Goal: Use online tool/utility: Use online tool/utility

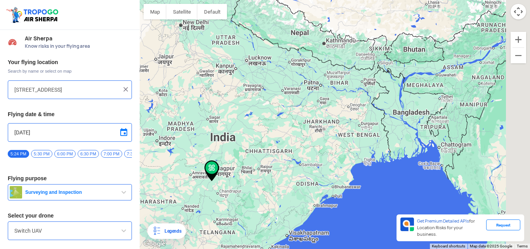
drag, startPoint x: 395, startPoint y: 76, endPoint x: 280, endPoint y: 83, distance: 115.6
click at [280, 84] on div at bounding box center [335, 124] width 391 height 249
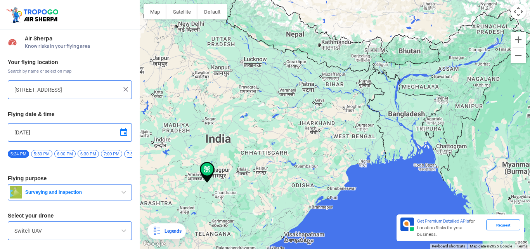
click at [335, 85] on div at bounding box center [335, 124] width 391 height 249
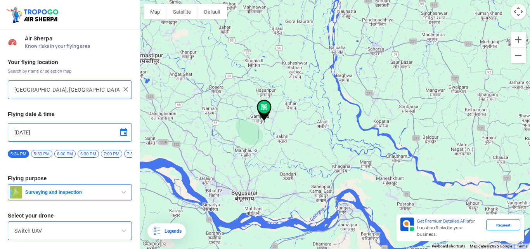
drag, startPoint x: 409, startPoint y: 88, endPoint x: 331, endPoint y: 104, distance: 78.9
click at [332, 104] on div at bounding box center [335, 124] width 391 height 249
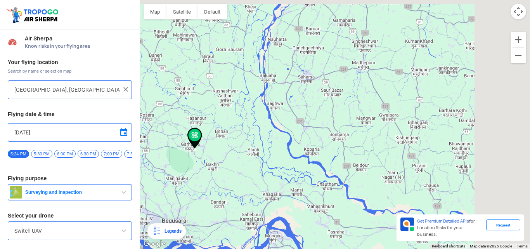
drag, startPoint x: 366, startPoint y: 77, endPoint x: 304, endPoint y: 105, distance: 68.3
click at [304, 105] on div at bounding box center [335, 124] width 391 height 249
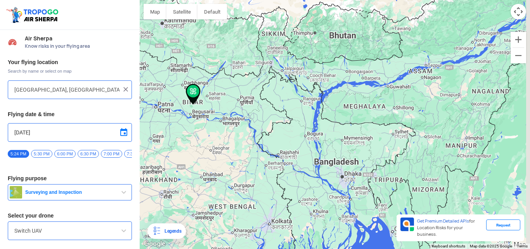
drag, startPoint x: 414, startPoint y: 75, endPoint x: 322, endPoint y: 75, distance: 92.0
click at [322, 75] on div at bounding box center [335, 124] width 391 height 249
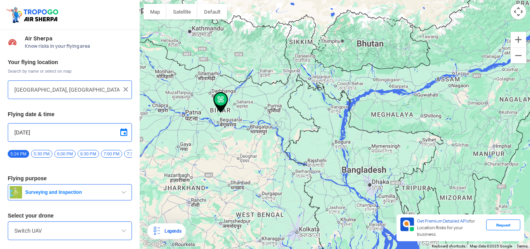
drag, startPoint x: 275, startPoint y: 90, endPoint x: 304, endPoint y: 100, distance: 30.2
click at [304, 100] on div at bounding box center [335, 124] width 391 height 249
click at [296, 72] on div at bounding box center [335, 124] width 391 height 249
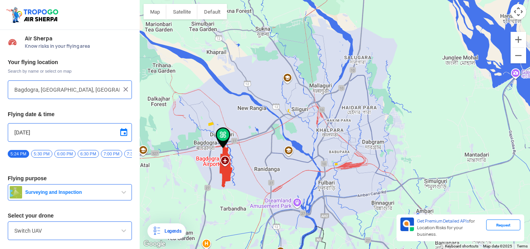
click at [300, 110] on div at bounding box center [335, 124] width 391 height 249
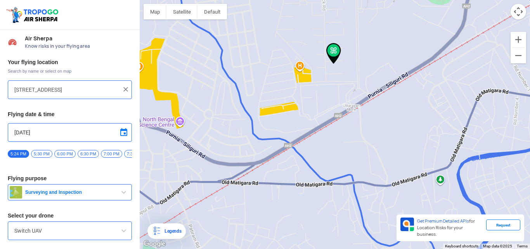
drag, startPoint x: 337, startPoint y: 82, endPoint x: 334, endPoint y: 112, distance: 29.6
click at [334, 112] on div at bounding box center [335, 124] width 391 height 249
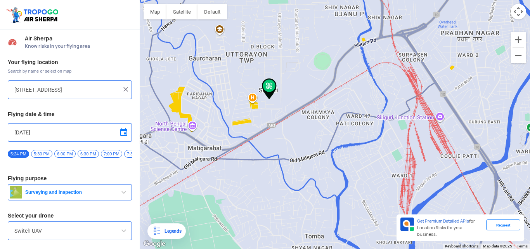
drag, startPoint x: 334, startPoint y: 104, endPoint x: 269, endPoint y: 118, distance: 66.8
click at [269, 118] on div at bounding box center [335, 124] width 391 height 249
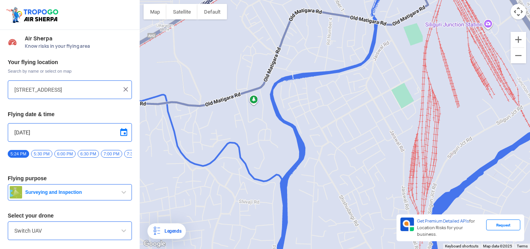
drag, startPoint x: 351, startPoint y: 115, endPoint x: 349, endPoint y: 68, distance: 46.6
click at [349, 68] on div at bounding box center [335, 124] width 391 height 249
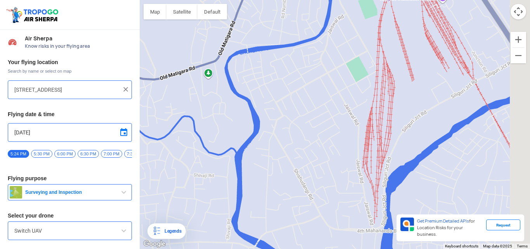
drag, startPoint x: 393, startPoint y: 113, endPoint x: 339, endPoint y: 96, distance: 57.1
click at [339, 96] on div at bounding box center [335, 124] width 391 height 249
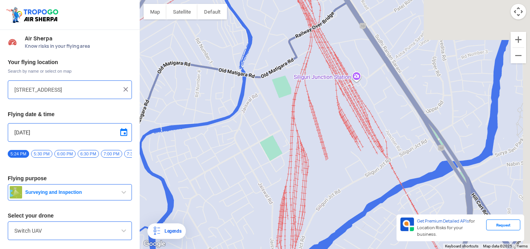
drag, startPoint x: 331, startPoint y: 66, endPoint x: 297, endPoint y: 144, distance: 85.2
click at [294, 147] on div at bounding box center [335, 124] width 391 height 249
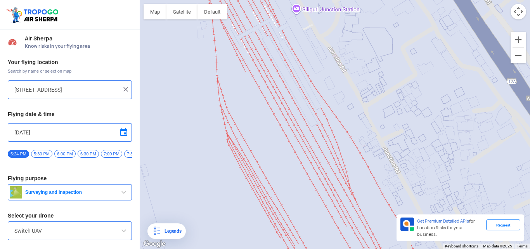
drag, startPoint x: 369, startPoint y: 128, endPoint x: 316, endPoint y: 60, distance: 86.2
click at [318, 63] on div at bounding box center [335, 124] width 391 height 249
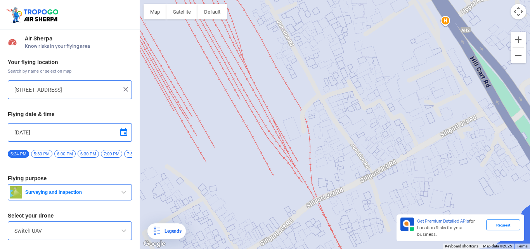
drag, startPoint x: 342, startPoint y: 103, endPoint x: 330, endPoint y: 84, distance: 22.2
click at [330, 85] on div at bounding box center [335, 124] width 391 height 249
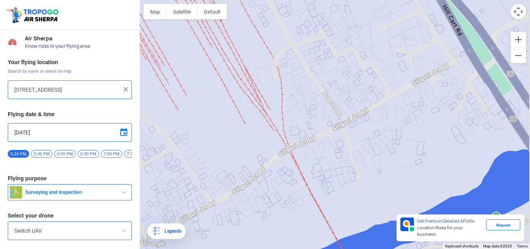
drag, startPoint x: 341, startPoint y: 118, endPoint x: 338, endPoint y: 101, distance: 16.6
click at [338, 101] on div at bounding box center [335, 124] width 391 height 249
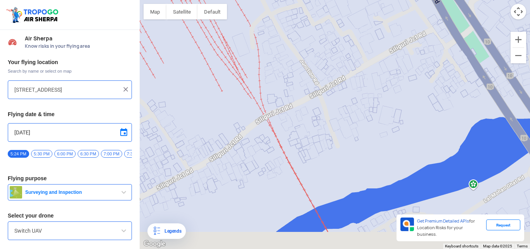
drag, startPoint x: 342, startPoint y: 118, endPoint x: 315, endPoint y: 79, distance: 47.3
click at [319, 83] on div at bounding box center [335, 124] width 391 height 249
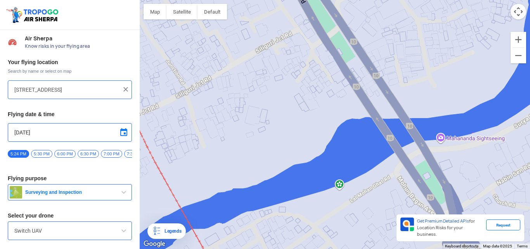
drag, startPoint x: 389, startPoint y: 108, endPoint x: 274, endPoint y: 135, distance: 118.1
click at [275, 136] on div at bounding box center [335, 124] width 391 height 249
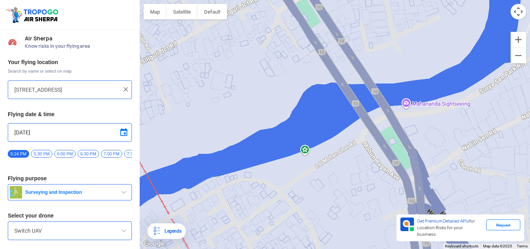
drag, startPoint x: 389, startPoint y: 117, endPoint x: 359, endPoint y: 89, distance: 42.0
click at [359, 86] on div at bounding box center [335, 124] width 391 height 249
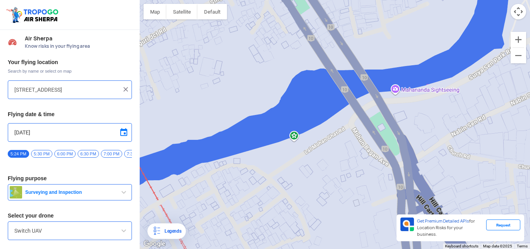
drag, startPoint x: 378, startPoint y: 116, endPoint x: 349, endPoint y: 73, distance: 51.4
click at [349, 73] on div at bounding box center [335, 124] width 391 height 249
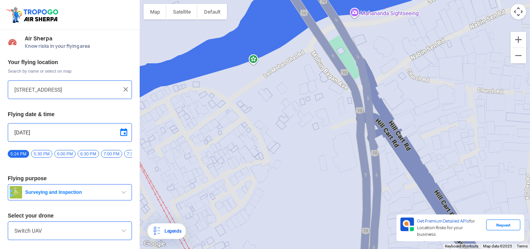
drag, startPoint x: 369, startPoint y: 112, endPoint x: 356, endPoint y: 73, distance: 41.1
click at [356, 73] on div at bounding box center [335, 124] width 391 height 249
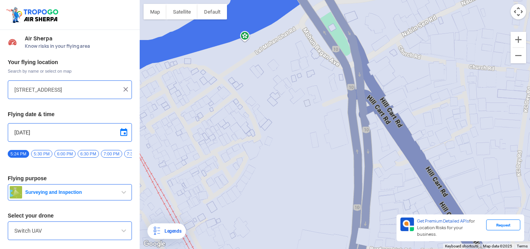
drag, startPoint x: 360, startPoint y: 87, endPoint x: 352, endPoint y: 56, distance: 31.6
click at [355, 67] on div at bounding box center [335, 124] width 391 height 249
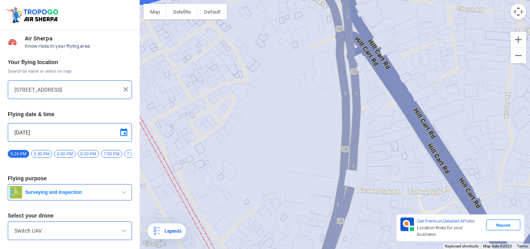
drag, startPoint x: 375, startPoint y: 108, endPoint x: 373, endPoint y: 87, distance: 20.3
click at [373, 87] on div at bounding box center [335, 124] width 391 height 249
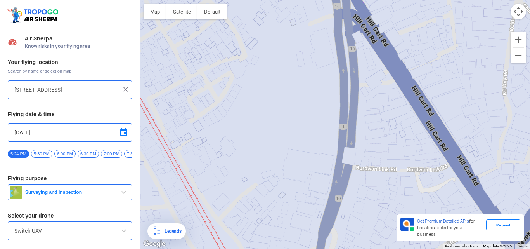
drag, startPoint x: 374, startPoint y: 119, endPoint x: 370, endPoint y: 71, distance: 47.5
click at [371, 74] on div at bounding box center [335, 124] width 391 height 249
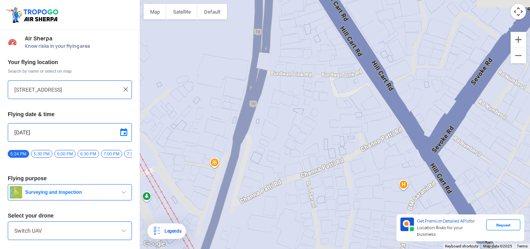
drag, startPoint x: 394, startPoint y: 94, endPoint x: 319, endPoint y: 111, distance: 76.4
click at [317, 111] on div at bounding box center [335, 124] width 391 height 249
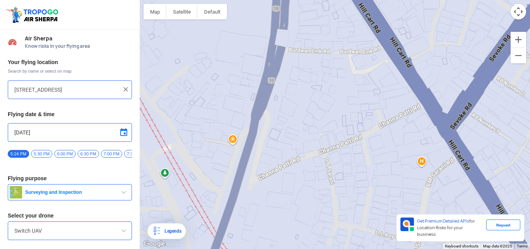
drag, startPoint x: 301, startPoint y: 121, endPoint x: 318, endPoint y: 96, distance: 30.2
click at [318, 96] on div at bounding box center [335, 124] width 391 height 249
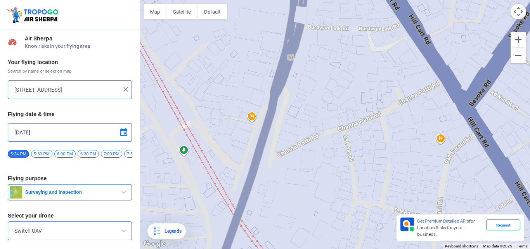
drag, startPoint x: 306, startPoint y: 127, endPoint x: 333, endPoint y: 93, distance: 42.6
click at [333, 93] on div at bounding box center [335, 124] width 391 height 249
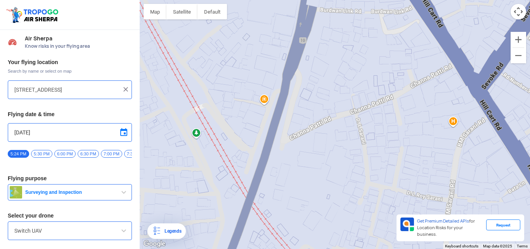
drag, startPoint x: 320, startPoint y: 115, endPoint x: 331, endPoint y: 83, distance: 33.4
click at [331, 84] on div at bounding box center [335, 124] width 391 height 249
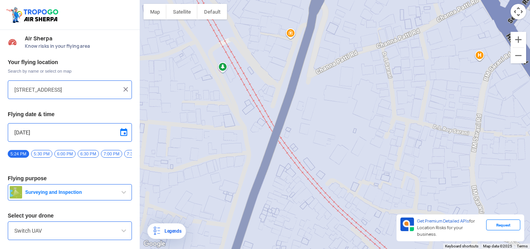
drag, startPoint x: 320, startPoint y: 126, endPoint x: 330, endPoint y: 89, distance: 39.1
click at [330, 96] on div at bounding box center [335, 124] width 391 height 249
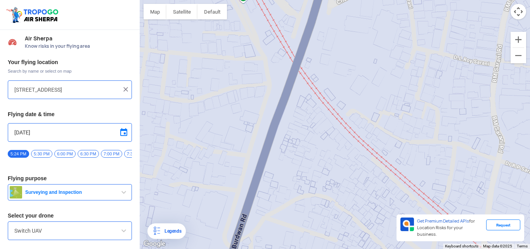
drag, startPoint x: 329, startPoint y: 118, endPoint x: 334, endPoint y: 88, distance: 30.3
click at [332, 96] on div at bounding box center [335, 124] width 391 height 249
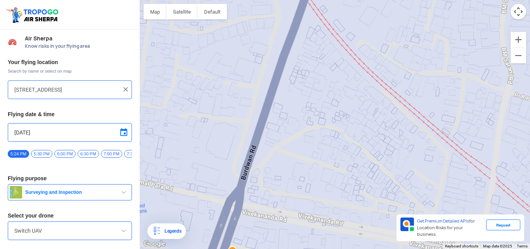
drag, startPoint x: 325, startPoint y: 112, endPoint x: 330, endPoint y: 88, distance: 24.3
click at [330, 88] on div at bounding box center [335, 124] width 391 height 249
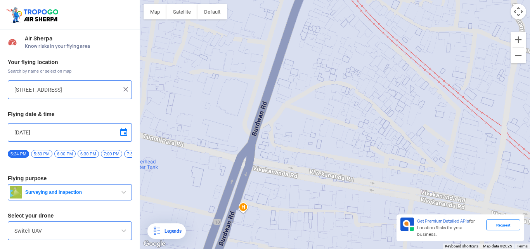
drag, startPoint x: 318, startPoint y: 117, endPoint x: 335, endPoint y: 65, distance: 54.5
click at [334, 71] on div at bounding box center [335, 124] width 391 height 249
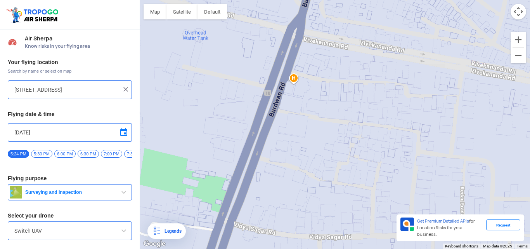
drag, startPoint x: 333, startPoint y: 75, endPoint x: 320, endPoint y: 111, distance: 38.7
click at [322, 111] on div at bounding box center [335, 124] width 391 height 249
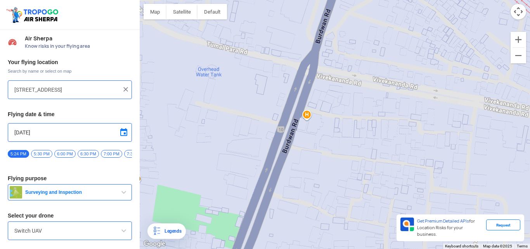
drag, startPoint x: 269, startPoint y: 82, endPoint x: 315, endPoint y: 102, distance: 49.9
click at [315, 102] on div at bounding box center [335, 124] width 391 height 249
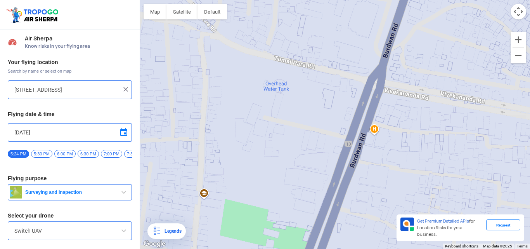
drag, startPoint x: 272, startPoint y: 78, endPoint x: 336, endPoint y: 90, distance: 64.7
click at [336, 90] on div at bounding box center [335, 124] width 391 height 249
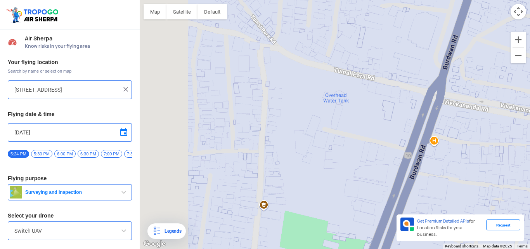
drag, startPoint x: 284, startPoint y: 78, endPoint x: 353, endPoint y: 92, distance: 70.1
click at [353, 92] on div at bounding box center [335, 124] width 391 height 249
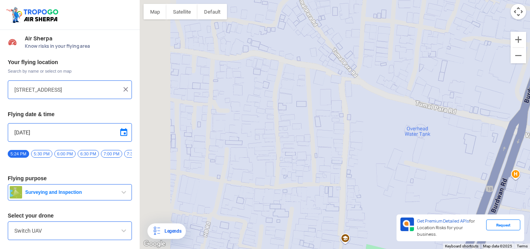
drag, startPoint x: 294, startPoint y: 70, endPoint x: 370, endPoint y: 103, distance: 82.2
click at [370, 103] on div at bounding box center [335, 124] width 391 height 249
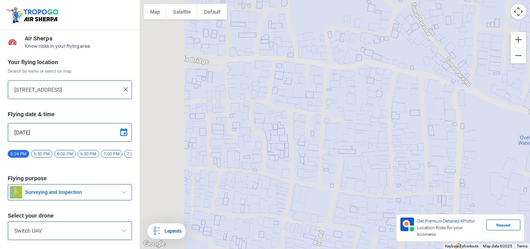
drag
click at [377, 79] on div at bounding box center [335, 124] width 391 height 249
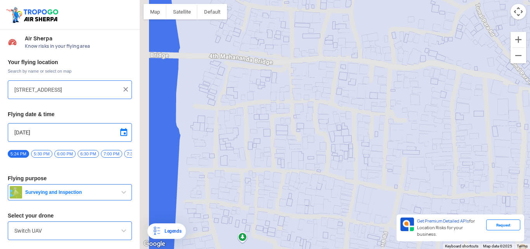
click at [341, 70] on div at bounding box center [335, 124] width 391 height 249
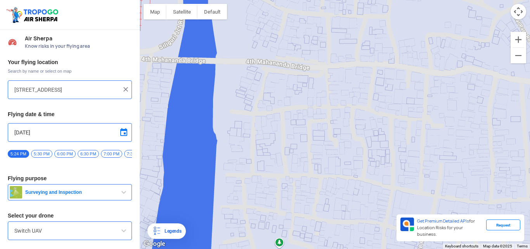
click at [281, 77] on div at bounding box center [335, 124] width 391 height 249
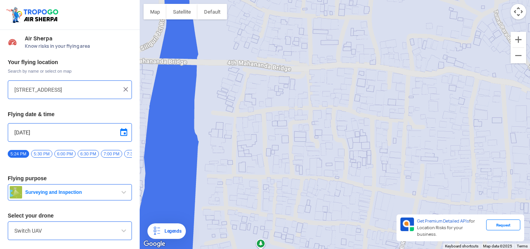
click at [289, 87] on div at bounding box center [335, 124] width 391 height 249
type input "[STREET_ADDRESS][PERSON_NAME]"
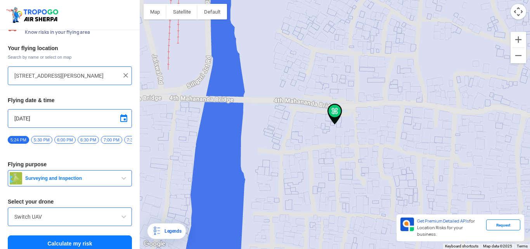
scroll to position [24, 0]
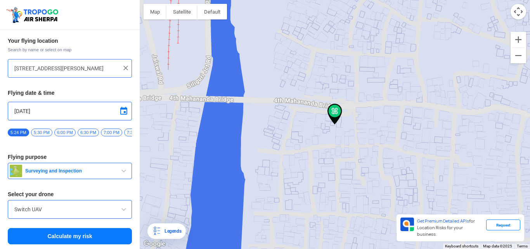
click at [101, 213] on input "Switch UAV" at bounding box center [69, 209] width 111 height 9
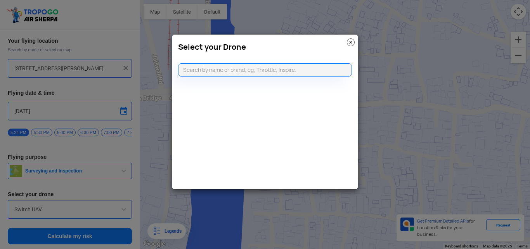
click at [345, 42] on div "Select your Drone" at bounding box center [265, 45] width 186 height 21
click at [252, 73] on input "text" at bounding box center [265, 69] width 174 height 13
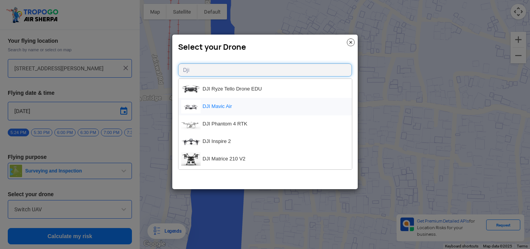
scroll to position [0, 0]
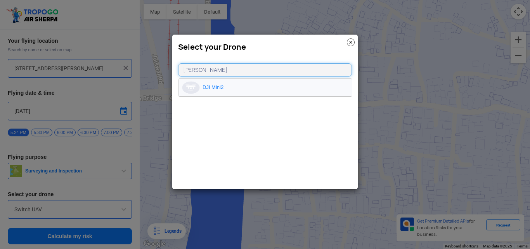
type input "[PERSON_NAME]"
click at [247, 92] on li "DJI Mini2" at bounding box center [266, 87] width 174 height 17
type input "DJI Mini2"
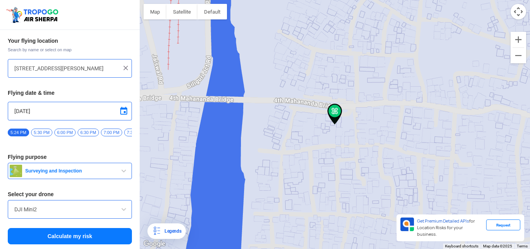
click at [57, 233] on button "Calculate my risk" at bounding box center [70, 236] width 124 height 16
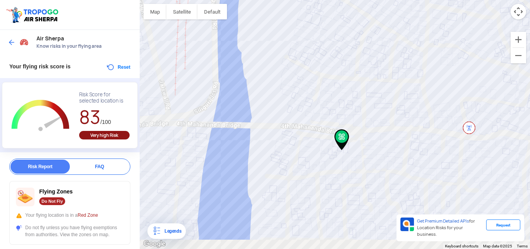
drag, startPoint x: 365, startPoint y: 165, endPoint x: 353, endPoint y: 113, distance: 53.3
click at [353, 113] on div at bounding box center [335, 124] width 391 height 249
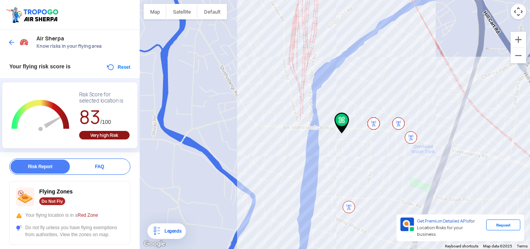
click at [14, 43] on img at bounding box center [12, 42] width 8 height 8
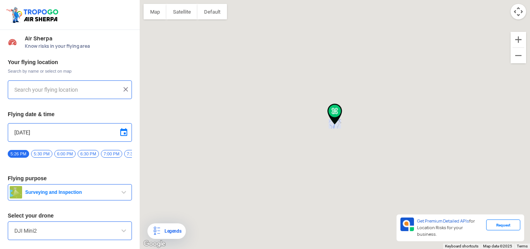
type input "[STREET_ADDRESS][PERSON_NAME]"
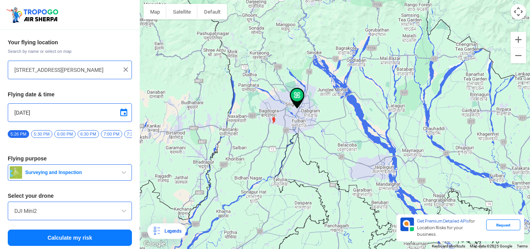
scroll to position [24, 0]
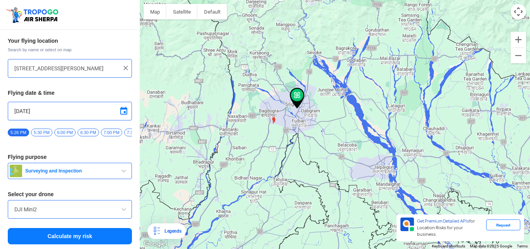
click at [67, 235] on button "Calculate my risk" at bounding box center [70, 236] width 124 height 16
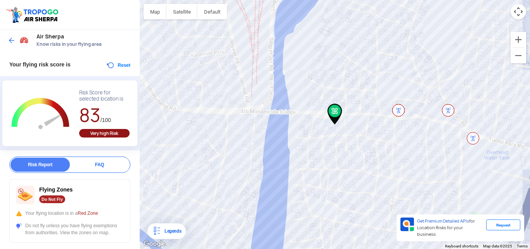
scroll to position [0, 0]
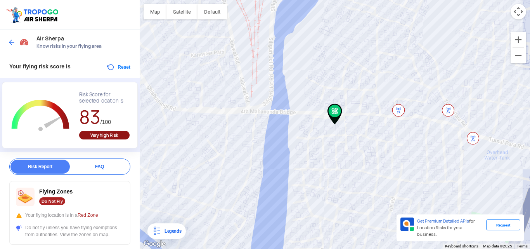
click at [10, 39] on img at bounding box center [12, 42] width 8 height 8
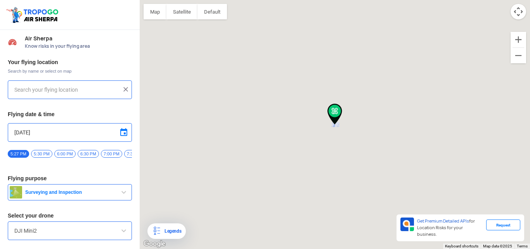
type input "[STREET_ADDRESS][PERSON_NAME]"
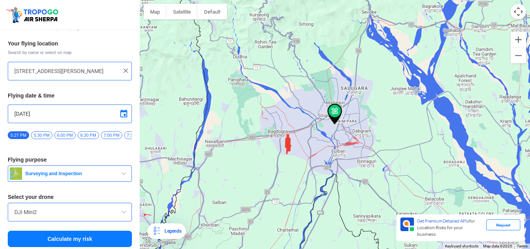
scroll to position [24, 0]
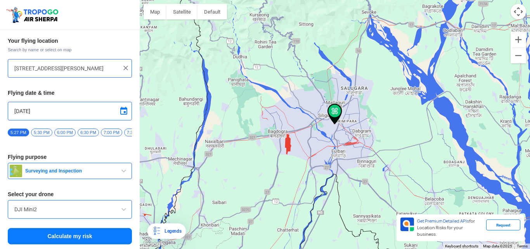
click at [92, 168] on span "Surveying and Inspection" at bounding box center [70, 171] width 97 height 6
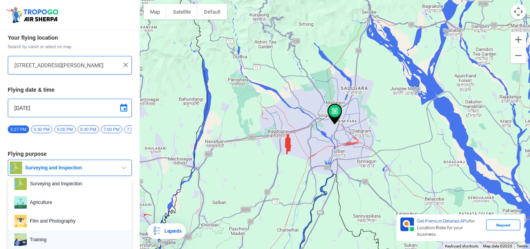
scroll to position [0, 0]
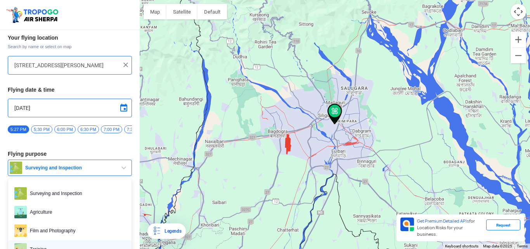
click at [69, 212] on span "Agriculture" at bounding box center [76, 212] width 99 height 12
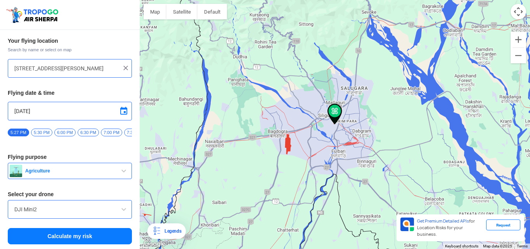
click at [68, 229] on button "Calculate my risk" at bounding box center [70, 236] width 124 height 16
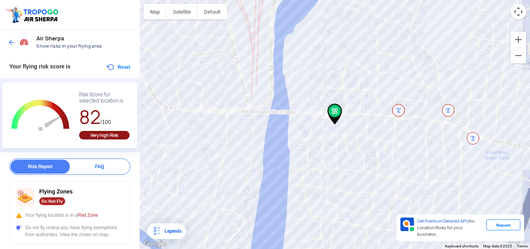
click at [12, 41] on img at bounding box center [12, 42] width 8 height 8
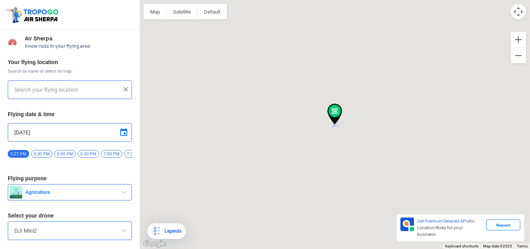
type input "[STREET_ADDRESS][PERSON_NAME]"
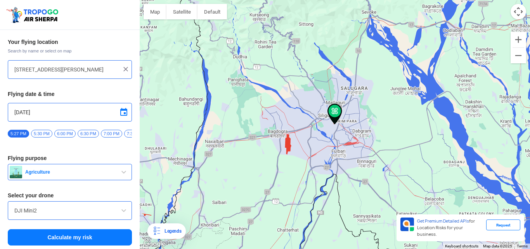
scroll to position [24, 0]
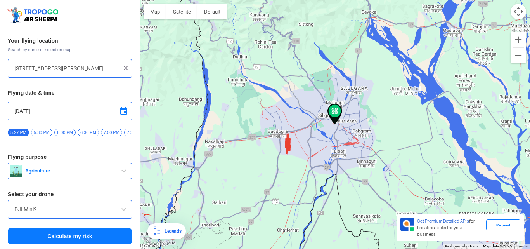
click at [52, 169] on span "Agriculture" at bounding box center [70, 171] width 97 height 6
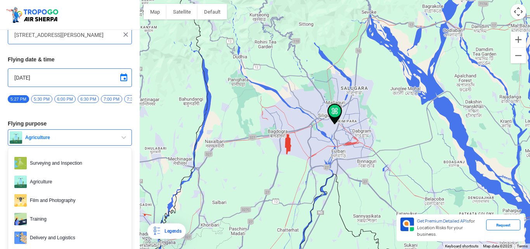
scroll to position [63, 0]
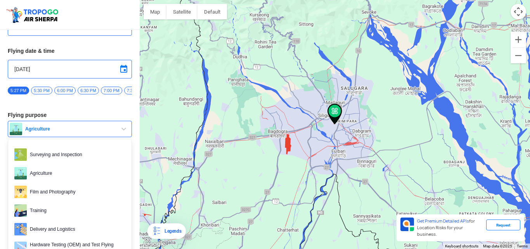
click at [110, 92] on span "7:00 PM" at bounding box center [111, 91] width 21 height 8
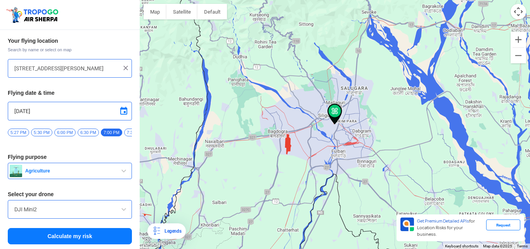
scroll to position [24, 0]
click at [80, 235] on button "Calculate my risk" at bounding box center [70, 236] width 124 height 16
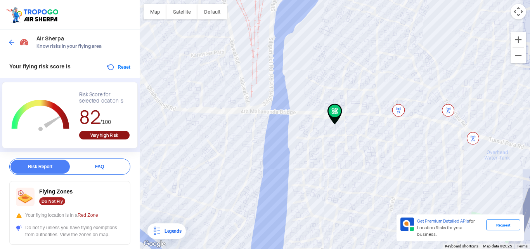
click at [10, 42] on img at bounding box center [12, 42] width 8 height 8
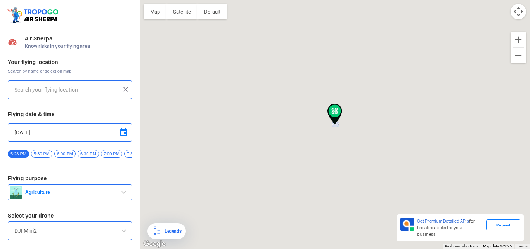
type input "[STREET_ADDRESS][PERSON_NAME]"
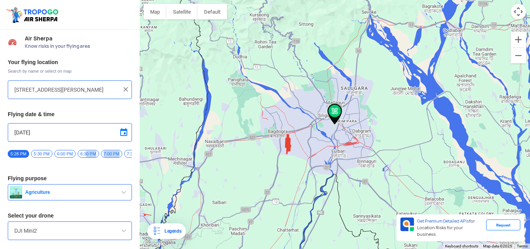
drag, startPoint x: 121, startPoint y: 154, endPoint x: 87, endPoint y: 156, distance: 34.3
click at [87, 156] on div "5:28 PM 5:30 PM 6:00 PM 6:30 PM 7:00 PM 7:30 PM 8:00 PM 8:30 PM 9:00 PM 9:30 PM…" at bounding box center [70, 157] width 124 height 14
click at [82, 153] on span "9:30 PM" at bounding box center [84, 154] width 21 height 8
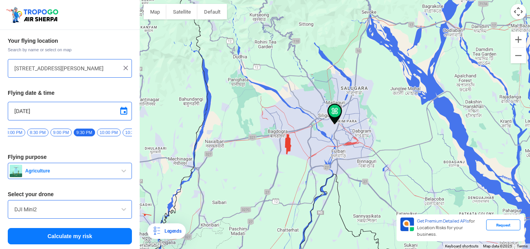
scroll to position [24, 0]
click at [89, 246] on div "Your flying location Search by name or select on map [STREET_ADDRESS][PERSON_NA…" at bounding box center [70, 141] width 140 height 216
click at [89, 238] on button "Calculate my risk" at bounding box center [70, 236] width 124 height 16
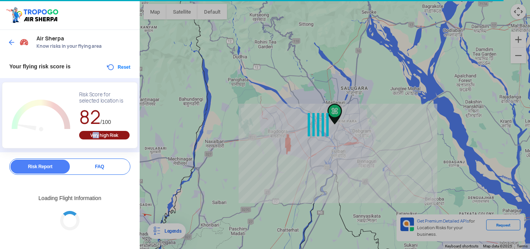
drag, startPoint x: 89, startPoint y: 142, endPoint x: 98, endPoint y: 139, distance: 9.6
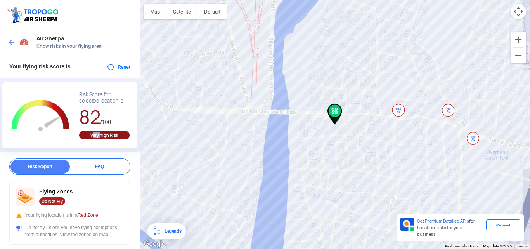
click at [9, 44] on img at bounding box center [12, 42] width 8 height 8
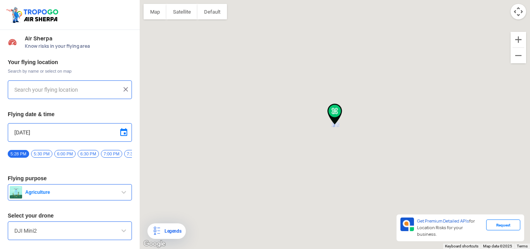
type input "[STREET_ADDRESS][PERSON_NAME]"
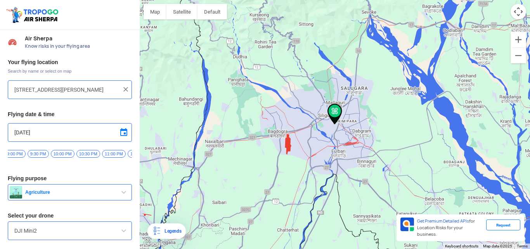
scroll to position [0, 212]
click at [122, 137] on div "[DATE]" at bounding box center [70, 132] width 124 height 19
click at [122, 134] on span at bounding box center [123, 132] width 9 height 9
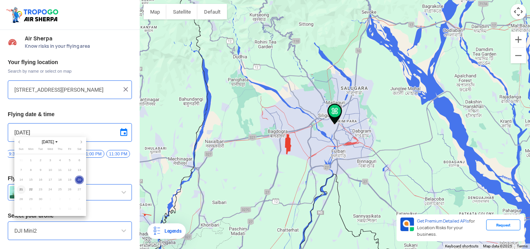
click at [21, 189] on span "21" at bounding box center [21, 189] width 9 height 9
type input "[DATE]"
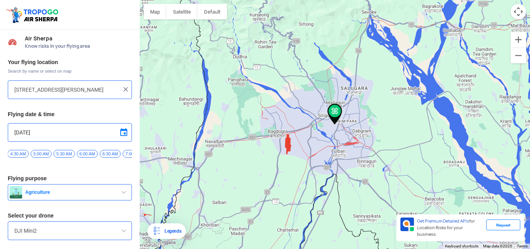
scroll to position [0, 0]
click at [27, 154] on span "12:00 AM" at bounding box center [19, 154] width 23 height 8
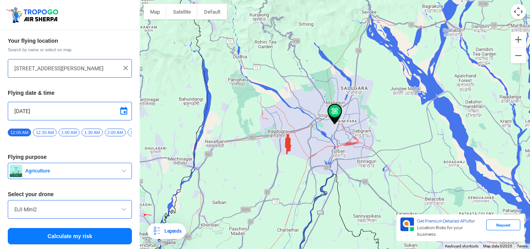
scroll to position [24, 0]
click at [72, 238] on button "Calculate my risk" at bounding box center [70, 236] width 124 height 16
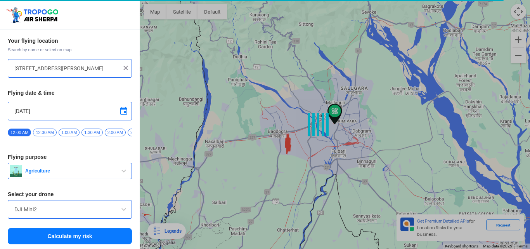
click at [85, 174] on button "Agriculture" at bounding box center [70, 171] width 124 height 16
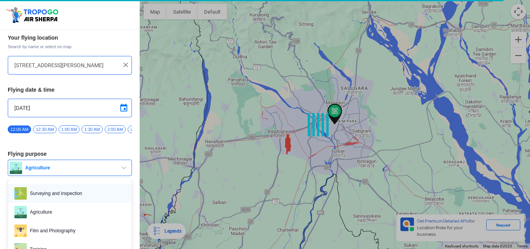
click at [72, 194] on span "Surveying and Inspection" at bounding box center [76, 193] width 99 height 12
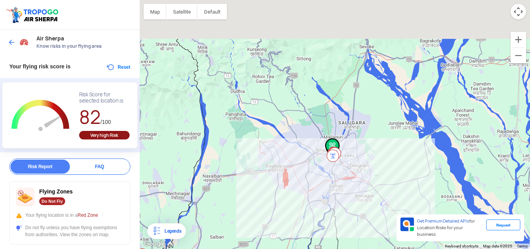
drag, startPoint x: 272, startPoint y: 70, endPoint x: 328, endPoint y: 141, distance: 89.6
click at [328, 141] on div at bounding box center [335, 124] width 391 height 249
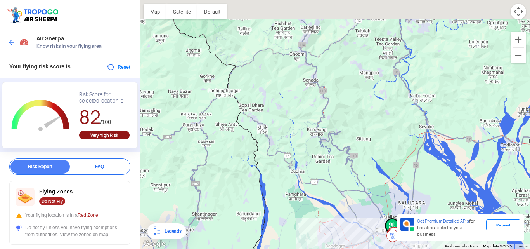
drag, startPoint x: 303, startPoint y: 104, endPoint x: 329, endPoint y: 143, distance: 46.2
click at [329, 143] on div at bounding box center [335, 124] width 391 height 249
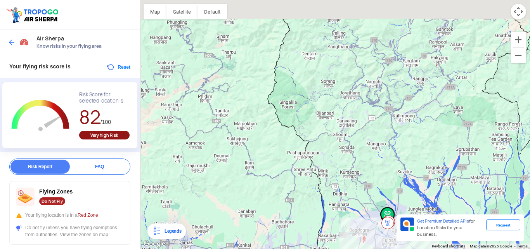
drag, startPoint x: 302, startPoint y: 92, endPoint x: 320, endPoint y: 121, distance: 33.8
click at [320, 121] on div at bounding box center [335, 124] width 391 height 249
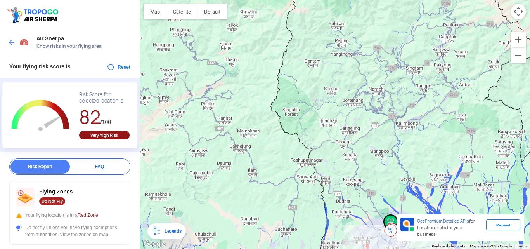
drag, startPoint x: 280, startPoint y: 87, endPoint x: 316, endPoint y: 156, distance: 77.5
click at [314, 155] on div at bounding box center [335, 124] width 391 height 249
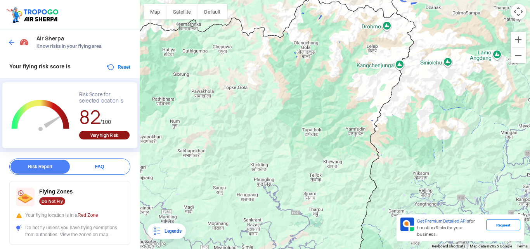
drag, startPoint x: 367, startPoint y: 104, endPoint x: 309, endPoint y: 167, distance: 85.8
click at [310, 167] on div at bounding box center [335, 124] width 391 height 249
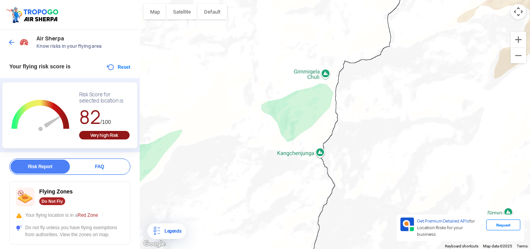
drag, startPoint x: 327, startPoint y: 169, endPoint x: 446, endPoint y: 94, distance: 140.5
click at [446, 94] on div at bounding box center [335, 124] width 391 height 249
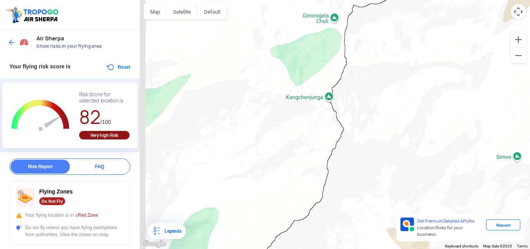
drag, startPoint x: 352, startPoint y: 154, endPoint x: 362, endPoint y: 96, distance: 59.5
click at [362, 96] on div at bounding box center [335, 124] width 391 height 249
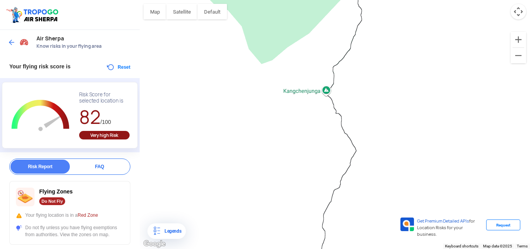
drag, startPoint x: 329, startPoint y: 96, endPoint x: 341, endPoint y: 139, distance: 44.1
click at [341, 139] on div at bounding box center [335, 124] width 391 height 249
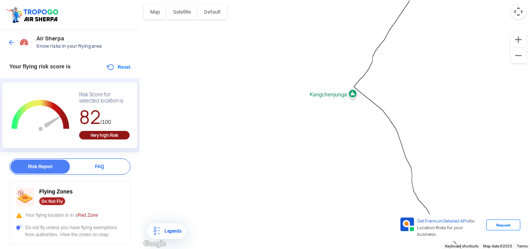
click at [360, 82] on div at bounding box center [335, 124] width 391 height 249
click at [354, 97] on div at bounding box center [335, 124] width 391 height 249
click at [347, 103] on div "Kangchenjunga Kangchenjunga View on Google Maps" at bounding box center [335, 124] width 391 height 249
click at [381, 58] on button "Close" at bounding box center [390, 66] width 19 height 19
click at [370, 134] on div at bounding box center [335, 124] width 391 height 249
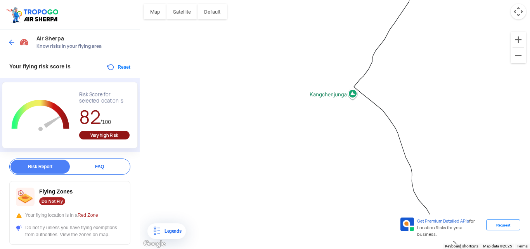
click at [12, 40] on img at bounding box center [12, 42] width 8 height 8
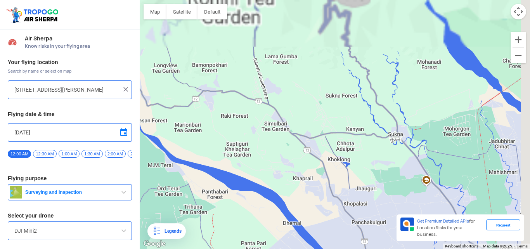
drag, startPoint x: 297, startPoint y: 56, endPoint x: 284, endPoint y: 149, distance: 94.5
click at [284, 156] on div at bounding box center [335, 124] width 391 height 249
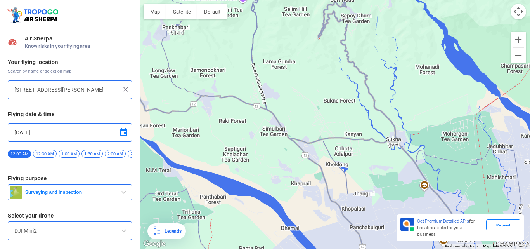
drag, startPoint x: 353, startPoint y: 62, endPoint x: 294, endPoint y: 122, distance: 84.3
click at [294, 122] on div at bounding box center [335, 124] width 391 height 249
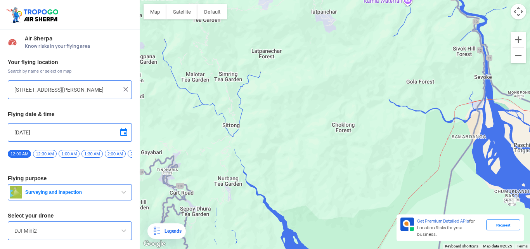
drag, startPoint x: 332, startPoint y: 78, endPoint x: 333, endPoint y: 99, distance: 20.6
click at [322, 128] on div at bounding box center [335, 124] width 391 height 249
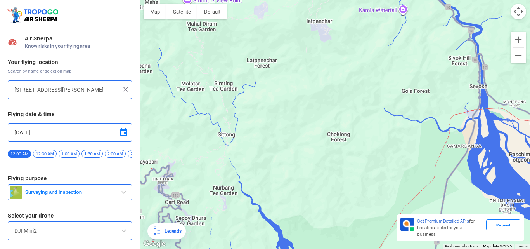
drag, startPoint x: 344, startPoint y: 93, endPoint x: 311, endPoint y: 132, distance: 52.1
click at [313, 132] on div at bounding box center [335, 124] width 391 height 249
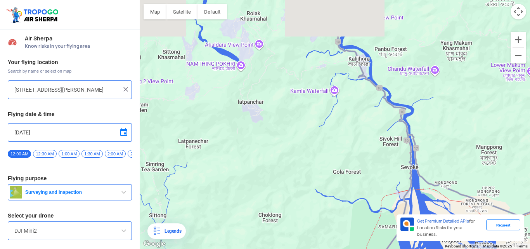
click at [312, 169] on div at bounding box center [335, 124] width 391 height 249
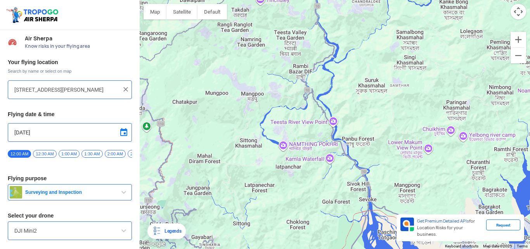
drag, startPoint x: 337, startPoint y: 75, endPoint x: 330, endPoint y: 149, distance: 74.1
click at [333, 148] on div at bounding box center [335, 124] width 391 height 249
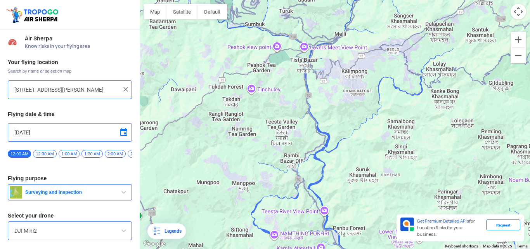
drag, startPoint x: 330, startPoint y: 115, endPoint x: 327, endPoint y: 158, distance: 43.2
click at [329, 170] on div at bounding box center [335, 124] width 391 height 249
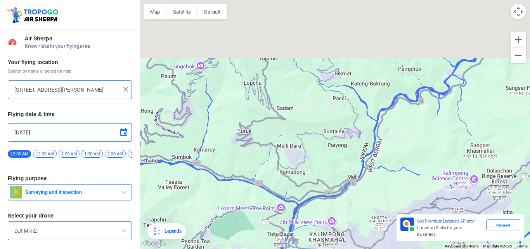
drag, startPoint x: 322, startPoint y: 87, endPoint x: 321, endPoint y: 209, distance: 121.5
click at [322, 210] on div at bounding box center [335, 124] width 391 height 249
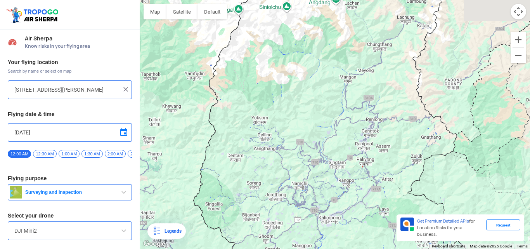
drag, startPoint x: 321, startPoint y: 122, endPoint x: 322, endPoint y: 205, distance: 82.7
click at [322, 205] on div at bounding box center [335, 124] width 391 height 249
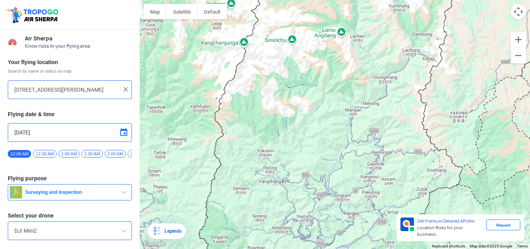
drag, startPoint x: 312, startPoint y: 144, endPoint x: 317, endPoint y: 183, distance: 38.3
click at [319, 184] on div at bounding box center [335, 124] width 391 height 249
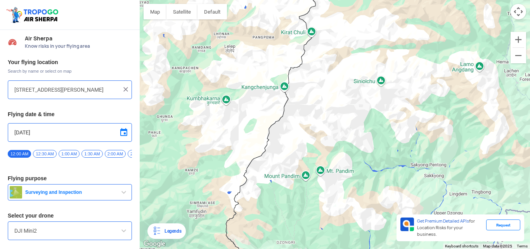
drag, startPoint x: 228, startPoint y: 71, endPoint x: 300, endPoint y: 102, distance: 78.1
click at [300, 102] on div at bounding box center [335, 124] width 391 height 249
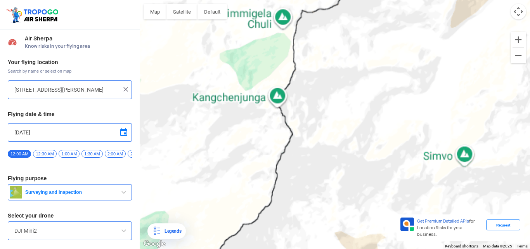
click at [287, 87] on div at bounding box center [335, 124] width 391 height 249
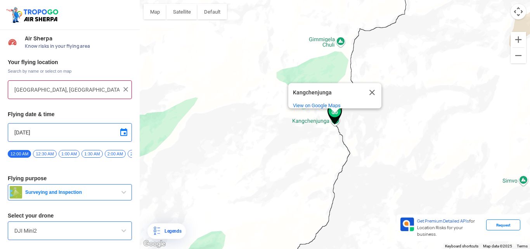
click at [257, 84] on div "Kangchenjunga Kangchenjunga View on Google Maps" at bounding box center [335, 124] width 391 height 249
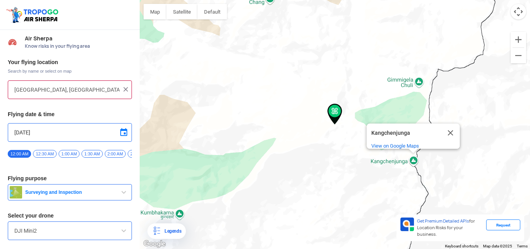
click at [403, 169] on div "Kangchenjunga Kangchenjunga View on Google Maps" at bounding box center [335, 124] width 391 height 249
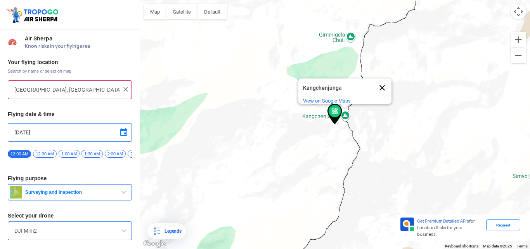
click at [380, 86] on button "Close" at bounding box center [382, 87] width 19 height 19
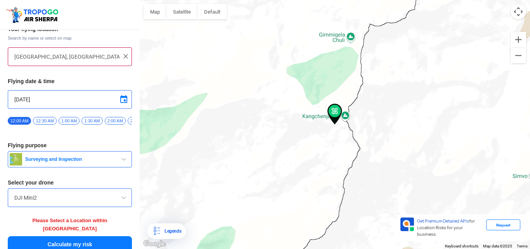
scroll to position [37, 0]
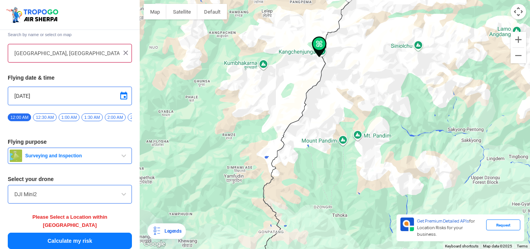
drag, startPoint x: 313, startPoint y: 155, endPoint x: 308, endPoint y: 67, distance: 87.9
click at [308, 66] on div at bounding box center [335, 124] width 391 height 249
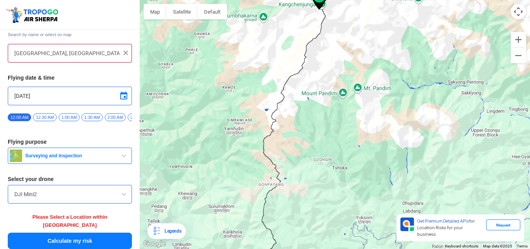
drag, startPoint x: 301, startPoint y: 127, endPoint x: 302, endPoint y: 66, distance: 61.7
click at [302, 66] on div at bounding box center [335, 124] width 391 height 249
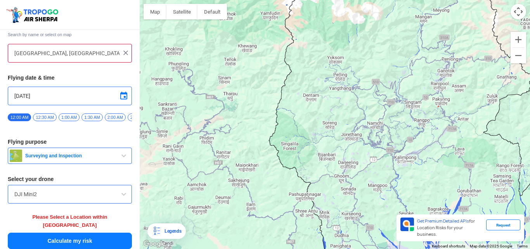
drag, startPoint x: 297, startPoint y: 123, endPoint x: 300, endPoint y: 71, distance: 52.1
click at [300, 71] on div at bounding box center [335, 124] width 391 height 249
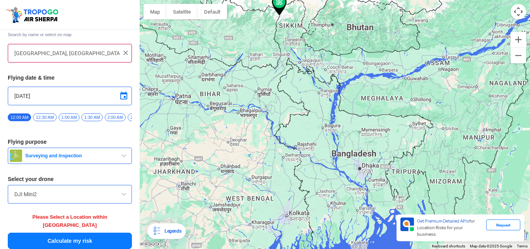
drag, startPoint x: 315, startPoint y: 145, endPoint x: 292, endPoint y: 88, distance: 61.8
click at [292, 88] on div at bounding box center [335, 124] width 391 height 249
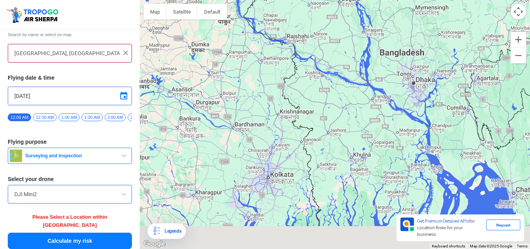
drag, startPoint x: 282, startPoint y: 184, endPoint x: 272, endPoint y: 116, distance: 68.6
click at [272, 116] on div at bounding box center [335, 124] width 391 height 249
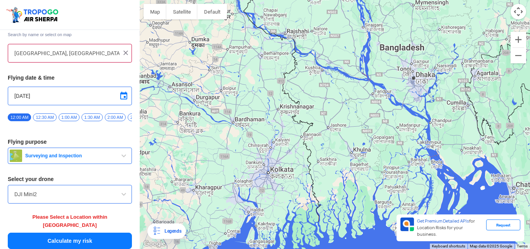
click at [268, 174] on div at bounding box center [335, 124] width 391 height 249
type input "[STREET_ADDRESS][PERSON_NAME]"
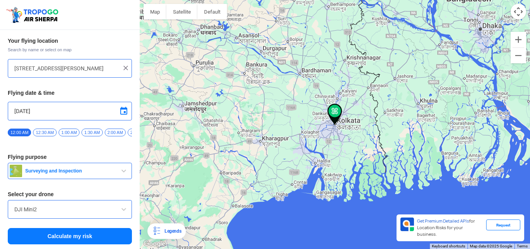
scroll to position [24, 0]
click at [74, 234] on button "Calculate my risk" at bounding box center [70, 236] width 124 height 16
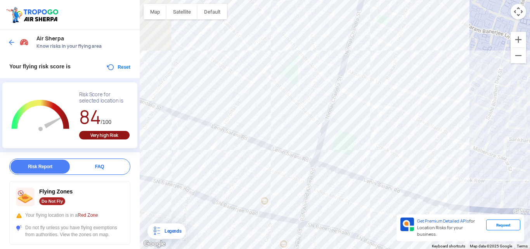
drag, startPoint x: 226, startPoint y: 61, endPoint x: 298, endPoint y: 107, distance: 85.7
click at [298, 107] on div at bounding box center [335, 124] width 391 height 249
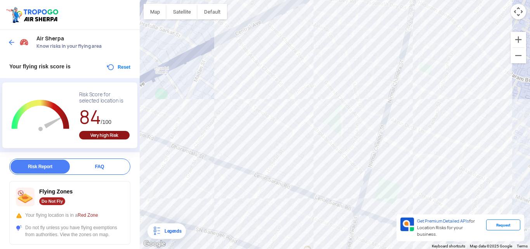
drag, startPoint x: 302, startPoint y: 72, endPoint x: 302, endPoint y: 121, distance: 49.3
click at [302, 121] on div at bounding box center [335, 124] width 391 height 249
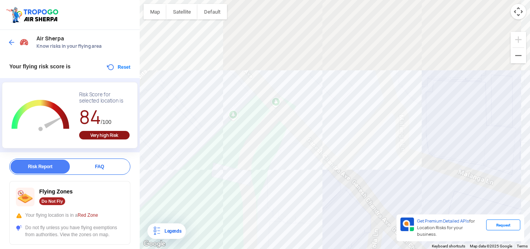
drag, startPoint x: 316, startPoint y: 67, endPoint x: 316, endPoint y: 173, distance: 105.6
click at [316, 173] on div at bounding box center [335, 124] width 391 height 249
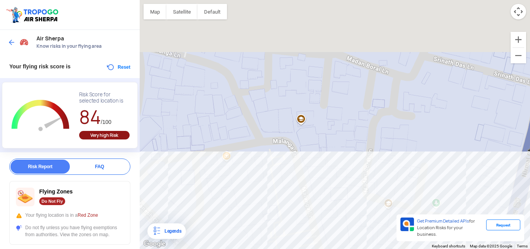
drag, startPoint x: 326, startPoint y: 44, endPoint x: 324, endPoint y: 195, distance: 151.1
click at [324, 195] on div at bounding box center [335, 124] width 391 height 249
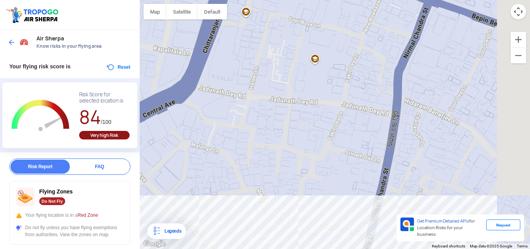
drag, startPoint x: 350, startPoint y: 113, endPoint x: 314, endPoint y: 133, distance: 41.0
click at [314, 133] on div at bounding box center [335, 124] width 391 height 249
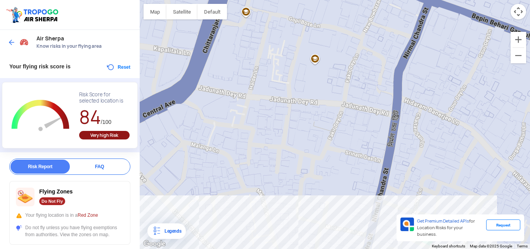
click at [400, 102] on div at bounding box center [335, 124] width 391 height 249
click at [9, 46] on img at bounding box center [12, 42] width 8 height 8
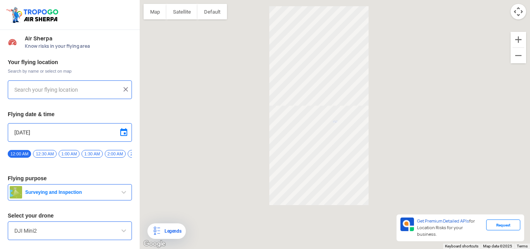
type input "[STREET_ADDRESS][PERSON_NAME]"
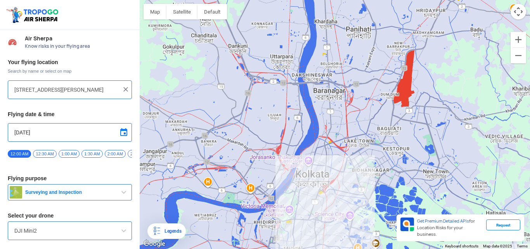
click at [120, 90] on div at bounding box center [69, 89] width 111 height 9
click at [122, 89] on img at bounding box center [126, 89] width 8 height 8
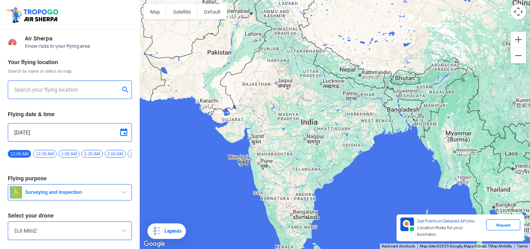
click at [86, 83] on div at bounding box center [70, 89] width 124 height 19
click at [80, 82] on div at bounding box center [70, 89] width 124 height 19
click at [77, 89] on input "text" at bounding box center [66, 89] width 105 height 9
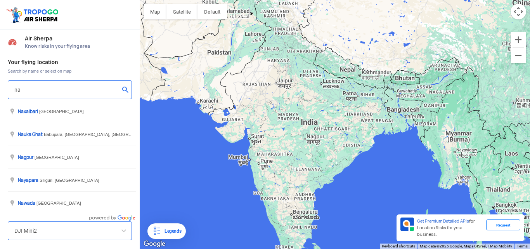
type input "n"
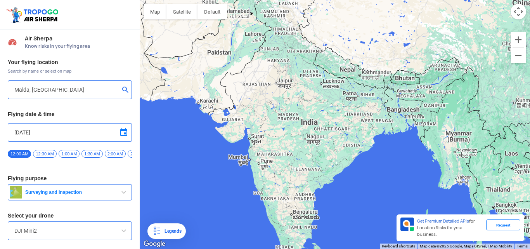
type input "[PERSON_NAME] More, [GEOGRAPHIC_DATA], [GEOGRAPHIC_DATA] 732101, [GEOGRAPHIC_DA…"
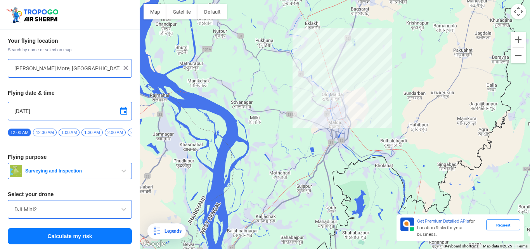
click at [93, 234] on button "Calculate my risk" at bounding box center [70, 236] width 124 height 16
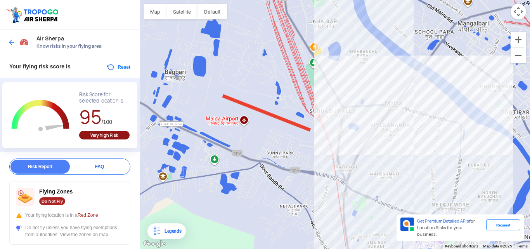
drag, startPoint x: 165, startPoint y: 124, endPoint x: 528, endPoint y: 110, distance: 363.4
click at [528, 110] on div at bounding box center [335, 124] width 391 height 249
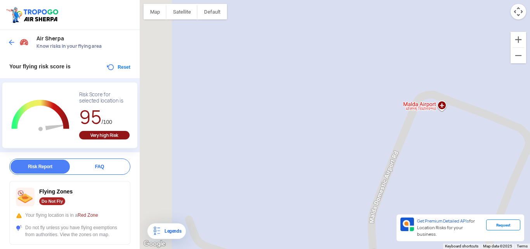
drag, startPoint x: 405, startPoint y: 113, endPoint x: 476, endPoint y: 121, distance: 71.9
click at [476, 121] on div at bounding box center [335, 124] width 391 height 249
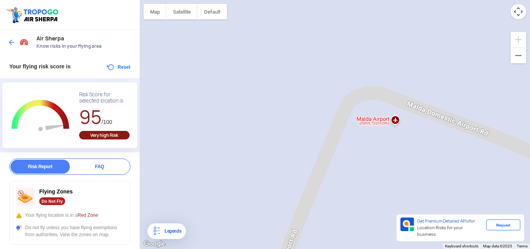
drag, startPoint x: 506, startPoint y: 114, endPoint x: 395, endPoint y: 143, distance: 114.9
click at [413, 143] on div at bounding box center [335, 124] width 391 height 249
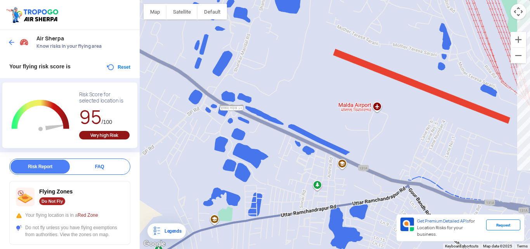
click at [4, 45] on div "Air Sherpa Know risks in your flying area" at bounding box center [70, 42] width 140 height 25
click at [13, 45] on img at bounding box center [12, 42] width 8 height 8
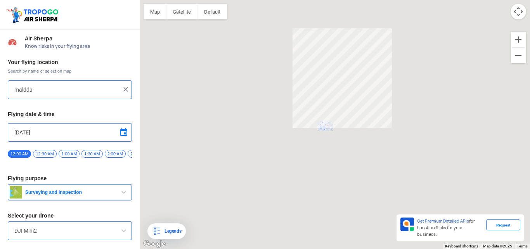
type input "[PERSON_NAME] More, [GEOGRAPHIC_DATA], [GEOGRAPHIC_DATA] 732101, [GEOGRAPHIC_DA…"
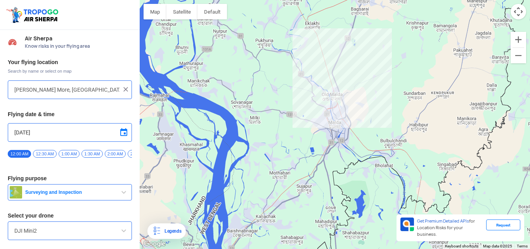
click at [125, 89] on img at bounding box center [126, 89] width 8 height 8
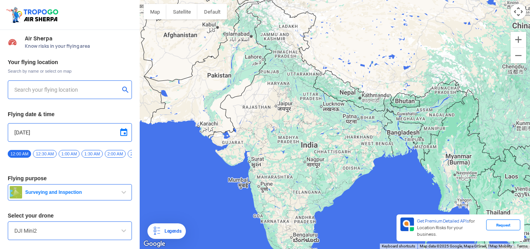
click at [96, 91] on input "text" at bounding box center [66, 89] width 105 height 9
type input "[STREET_ADDRESS]"
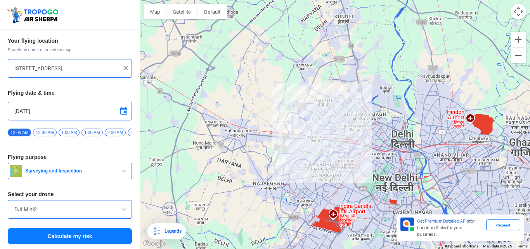
click at [94, 235] on button "Calculate my risk" at bounding box center [70, 236] width 124 height 16
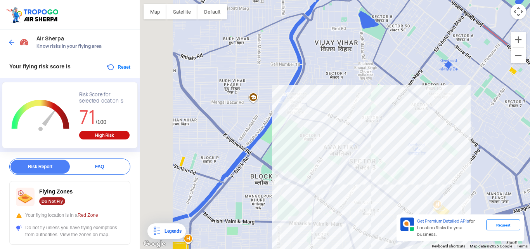
drag, startPoint x: 158, startPoint y: 155, endPoint x: 320, endPoint y: 151, distance: 162.0
click at [320, 151] on div at bounding box center [335, 124] width 391 height 249
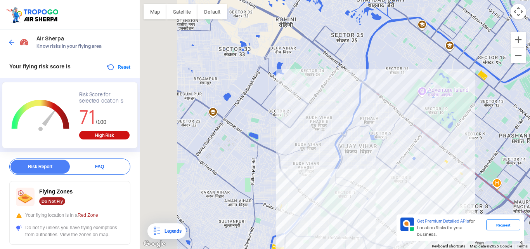
drag, startPoint x: 191, startPoint y: 106, endPoint x: 265, endPoint y: 159, distance: 91.0
click at [265, 159] on div at bounding box center [335, 124] width 391 height 249
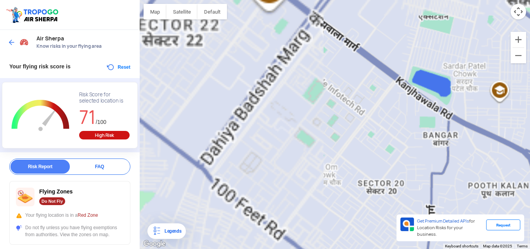
drag, startPoint x: 215, startPoint y: 145, endPoint x: 334, endPoint y: 113, distance: 123.7
click at [334, 113] on div at bounding box center [335, 124] width 391 height 249
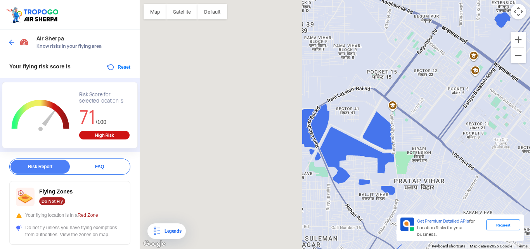
drag, startPoint x: 219, startPoint y: 111, endPoint x: 422, endPoint y: 114, distance: 203.1
click at [422, 114] on div at bounding box center [335, 124] width 391 height 249
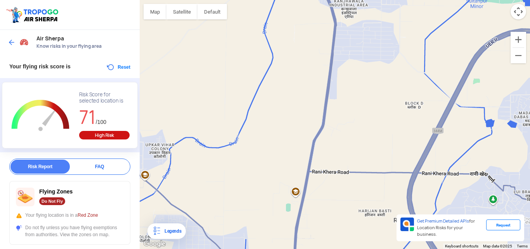
drag, startPoint x: 311, startPoint y: 116, endPoint x: 530, endPoint y: 66, distance: 224.2
click at [481, 77] on div at bounding box center [335, 124] width 391 height 249
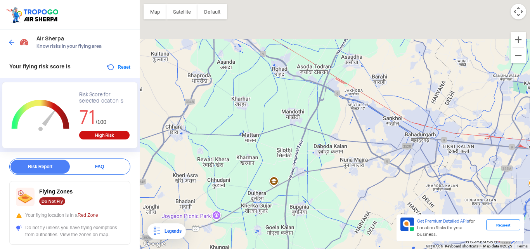
drag, startPoint x: 366, startPoint y: 90, endPoint x: 355, endPoint y: 145, distance: 56.4
click at [356, 145] on div at bounding box center [335, 124] width 391 height 249
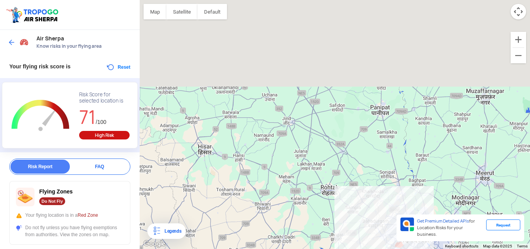
drag, startPoint x: 360, startPoint y: 87, endPoint x: 360, endPoint y: 180, distance: 93.2
click at [360, 180] on div at bounding box center [335, 124] width 391 height 249
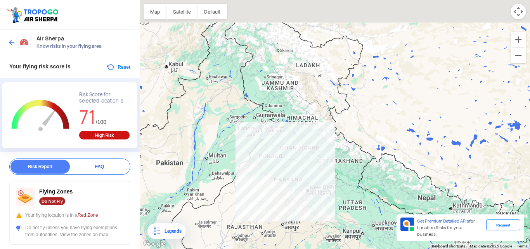
drag, startPoint x: 312, startPoint y: 72, endPoint x: 312, endPoint y: 110, distance: 37.7
click at [312, 110] on div at bounding box center [335, 124] width 391 height 249
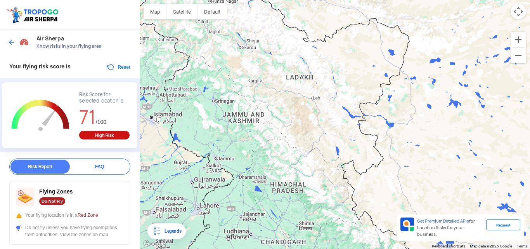
drag, startPoint x: 313, startPoint y: 73, endPoint x: 307, endPoint y: 122, distance: 50.0
click at [307, 122] on div at bounding box center [335, 124] width 391 height 249
click at [307, 102] on div at bounding box center [335, 124] width 391 height 249
click at [287, 88] on div at bounding box center [335, 124] width 391 height 249
click at [8, 48] on div at bounding box center [19, 42] width 23 height 14
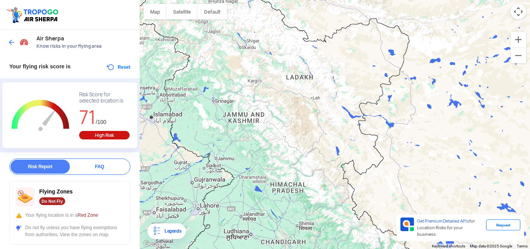
click at [17, 40] on div at bounding box center [19, 42] width 23 height 14
click at [11, 38] on div at bounding box center [19, 42] width 23 height 14
click at [4, 38] on div "Air Sherpa Know risks in your flying area" at bounding box center [70, 42] width 140 height 25
